Goal: Task Accomplishment & Management: Use online tool/utility

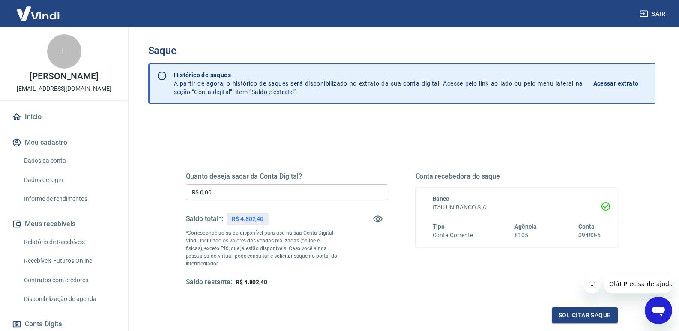
click at [222, 191] on input "R$ 0,00" at bounding box center [287, 192] width 202 height 16
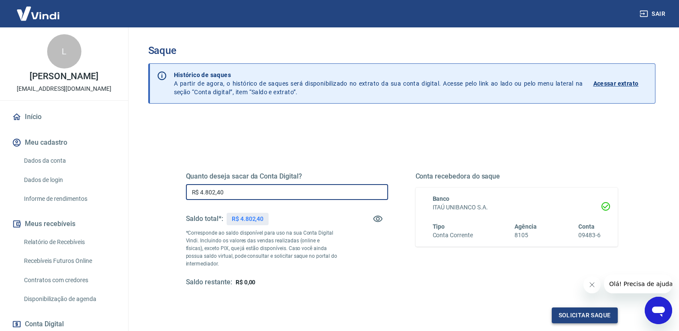
type input "R$ 4.802,40"
click at [589, 310] on button "Solicitar saque" at bounding box center [585, 315] width 66 height 16
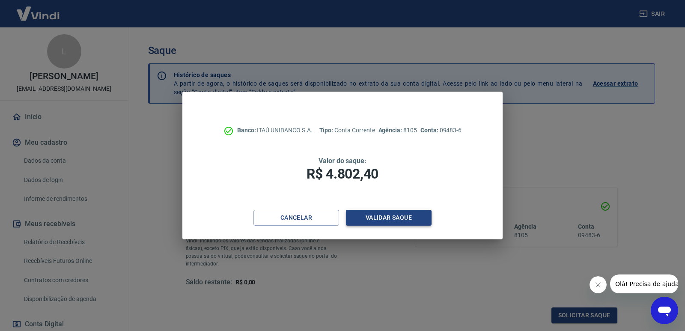
click at [391, 215] on button "Validar saque" at bounding box center [389, 218] width 86 height 16
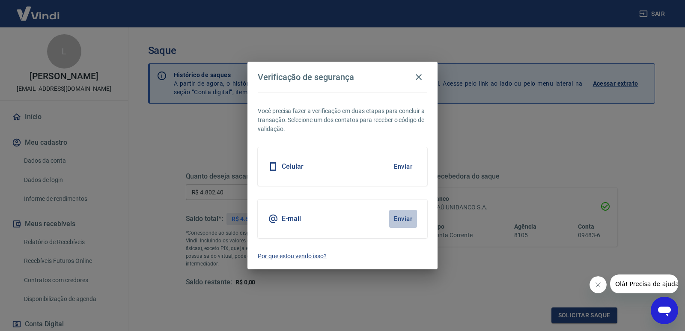
click at [401, 219] on button "Enviar" at bounding box center [403, 219] width 28 height 18
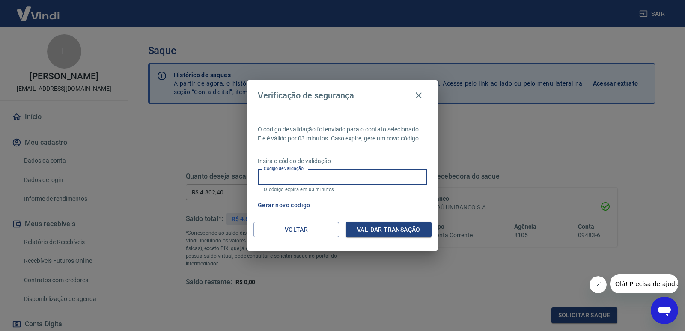
click at [308, 177] on input "Código de validação" at bounding box center [343, 177] width 170 height 16
type input "953118"
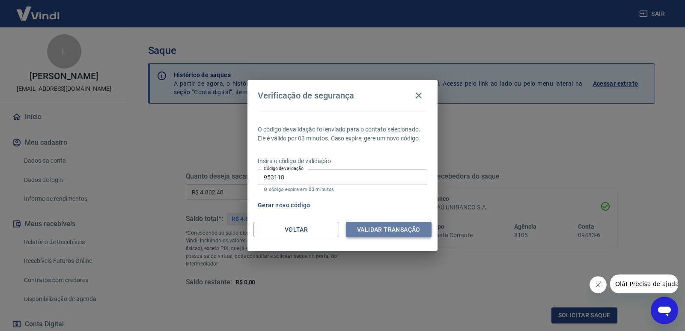
click at [373, 228] on button "Validar transação" at bounding box center [389, 230] width 86 height 16
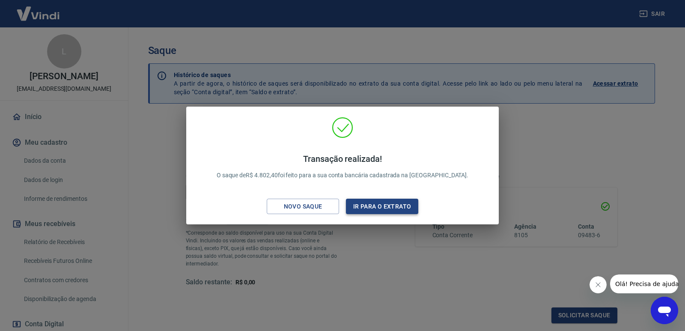
click at [371, 206] on button "Ir para o extrato" at bounding box center [382, 207] width 72 height 16
